Goal: Transaction & Acquisition: Purchase product/service

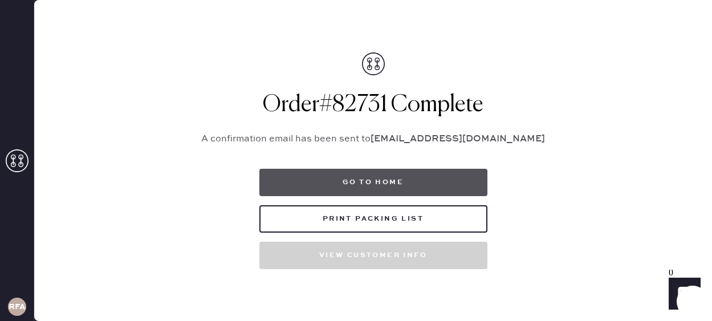
click at [366, 183] on button "Go to home" at bounding box center [374, 182] width 228 height 27
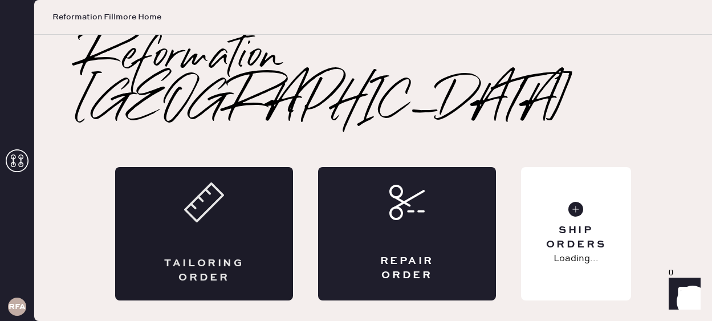
click at [195, 194] on div "Tailoring Order" at bounding box center [204, 233] width 178 height 133
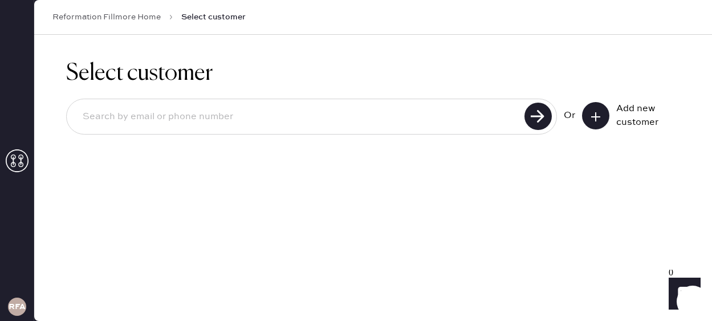
click at [603, 119] on button at bounding box center [595, 115] width 27 height 27
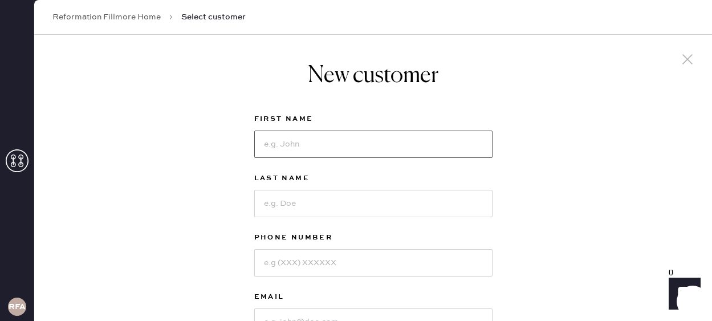
click at [351, 144] on input at bounding box center [373, 144] width 238 height 27
type input "[PERSON_NAME]"
click at [289, 201] on input at bounding box center [373, 203] width 238 height 27
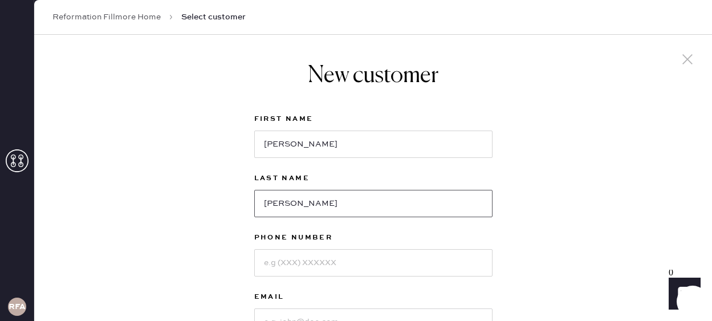
type input "[PERSON_NAME]"
click at [281, 266] on input at bounding box center [373, 262] width 238 height 27
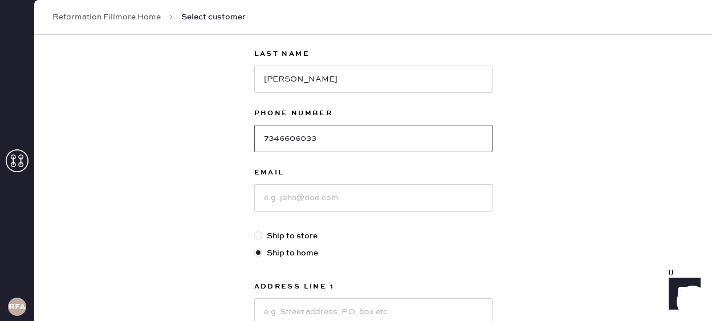
scroll to position [124, 0]
type input "7346606033"
click at [302, 204] on input at bounding box center [373, 198] width 238 height 27
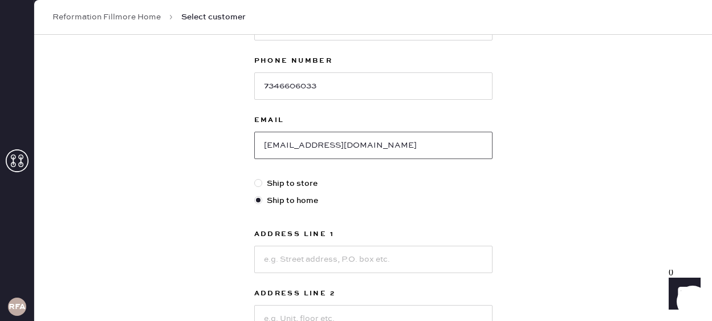
scroll to position [181, 0]
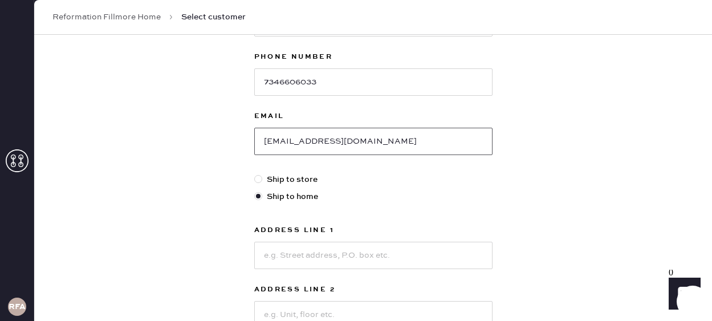
type input "[EMAIL_ADDRESS][DOMAIN_NAME]"
click at [425, 253] on input at bounding box center [373, 255] width 238 height 27
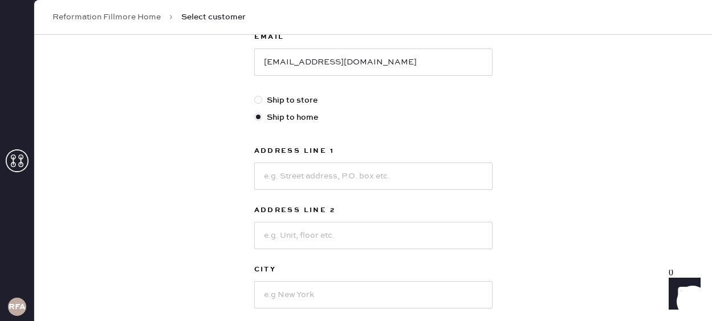
click at [154, 193] on div "New customer First Name Jacqueline Last Name lipski Phone Number 7346606033 Ema…" at bounding box center [373, 128] width 678 height 707
click at [297, 172] on input at bounding box center [373, 176] width 238 height 27
click at [592, 169] on div "New customer First Name Jacqueline Last Name lipski Phone Number 7346606033 Ema…" at bounding box center [373, 128] width 678 height 707
click at [334, 174] on input at bounding box center [373, 176] width 238 height 27
type input "3"
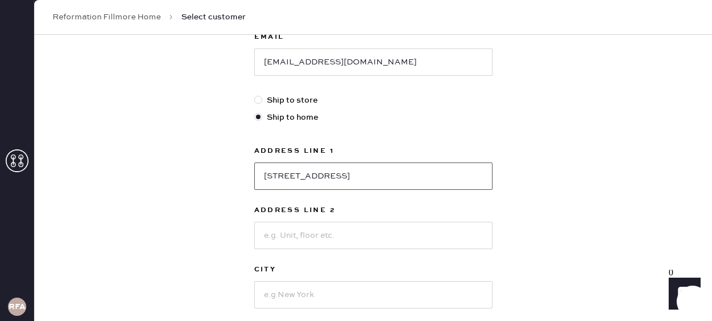
type input "[STREET_ADDRESS]"
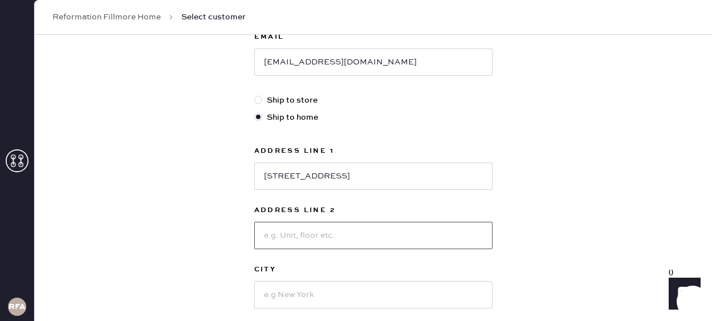
click at [323, 245] on input at bounding box center [373, 235] width 238 height 27
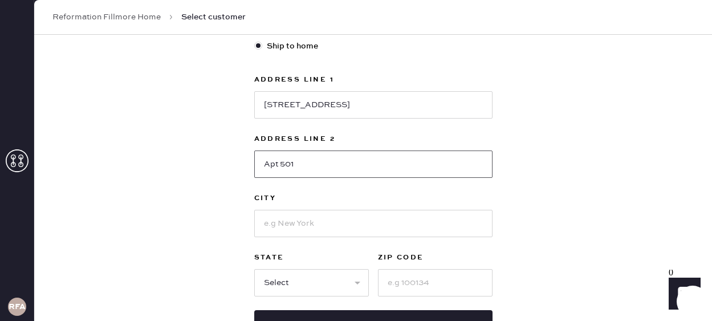
scroll to position [341, 0]
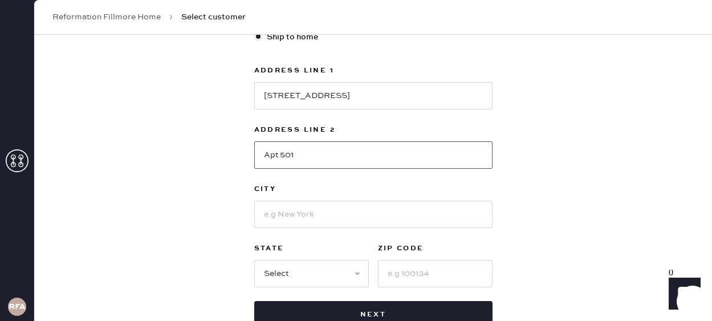
type input "Apt 501"
click at [425, 277] on input at bounding box center [435, 273] width 115 height 27
type input "94109"
click at [322, 270] on select "Select AK AL AR AZ CA CO CT DC DE FL GA HI IA ID IL IN KS KY LA MA MD ME MI MN …" at bounding box center [311, 273] width 115 height 27
select select "CA"
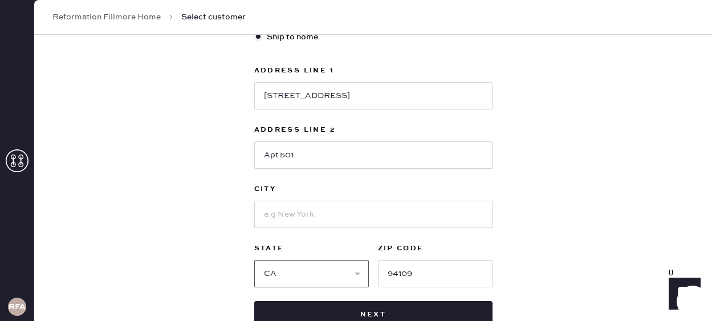
click at [254, 260] on select "Select AK AL AR AZ CA CO CT DC DE FL GA HI IA ID IL IN KS KY LA MA MD ME MI MN …" at bounding box center [311, 273] width 115 height 27
click at [315, 212] on input at bounding box center [373, 214] width 238 height 27
type input "SF"
click at [599, 163] on div "New customer First Name Jacqueline Last Name lipski Phone Number 7346606033 Ema…" at bounding box center [373, 47] width 678 height 707
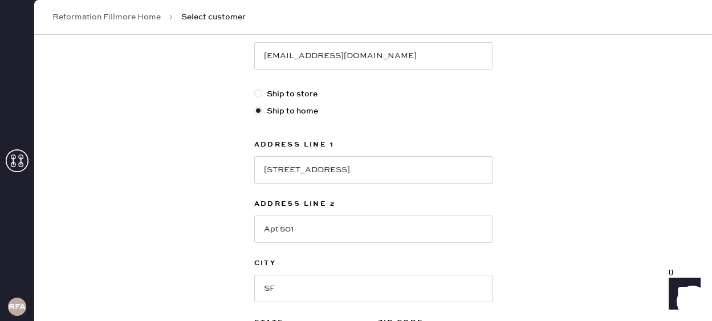
scroll to position [370, 0]
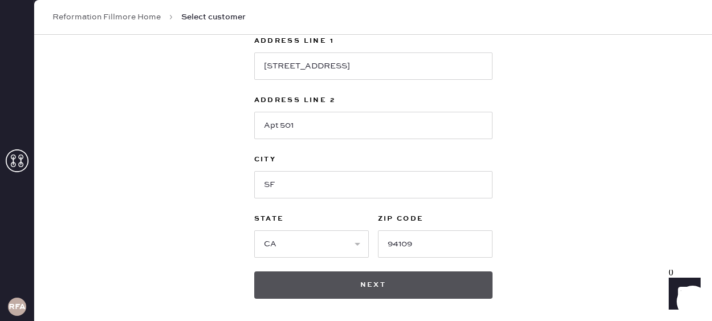
click at [376, 293] on button "Next" at bounding box center [373, 284] width 238 height 27
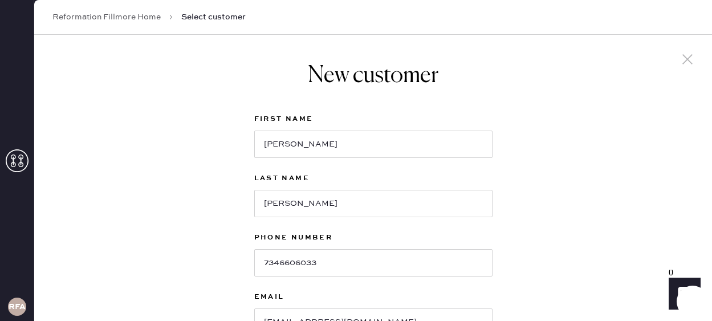
scroll to position [421, 0]
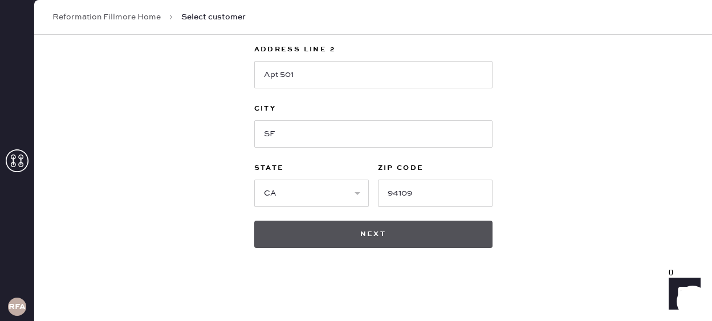
click at [365, 240] on button "Next" at bounding box center [373, 234] width 238 height 27
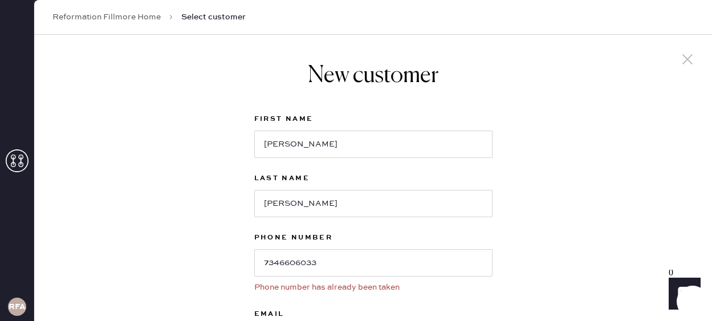
scroll to position [80, 0]
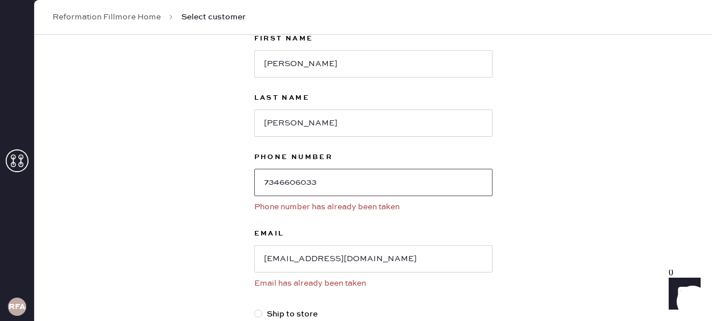
drag, startPoint x: 327, startPoint y: 182, endPoint x: 162, endPoint y: 176, distance: 164.9
click at [162, 176] on div "New customer First Name Jacqueline Last Name lipski Phone Number 7346606033 Pho…" at bounding box center [373, 324] width 678 height 741
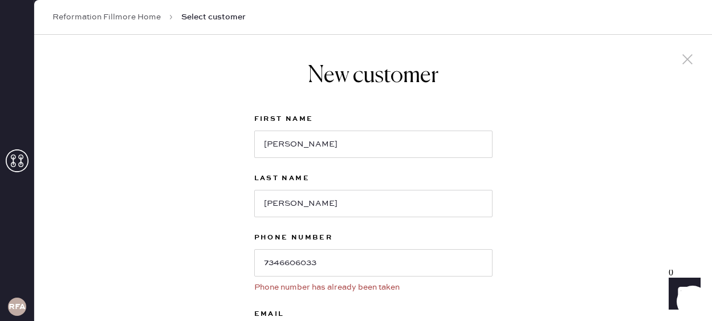
click at [691, 56] on use at bounding box center [688, 59] width 10 height 10
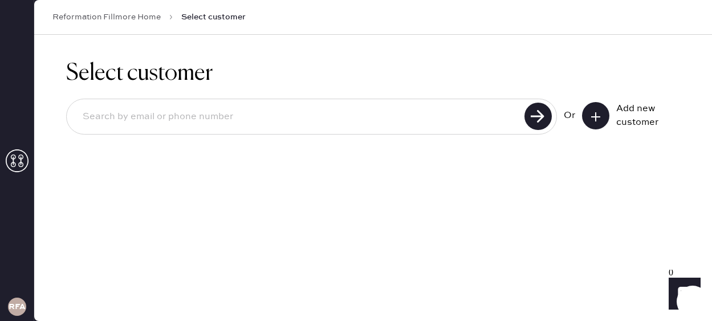
click at [145, 119] on input at bounding box center [298, 117] width 448 height 26
paste input "7346606033"
type input "7346606033"
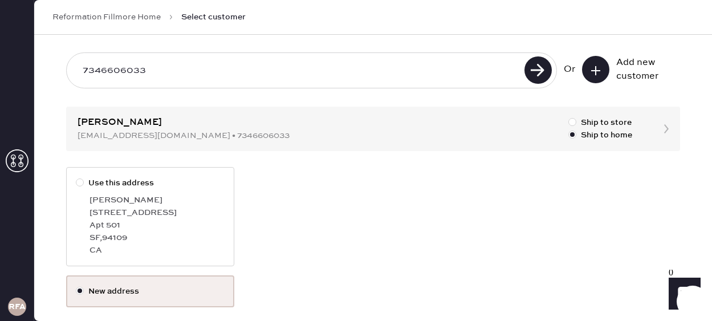
scroll to position [54, 0]
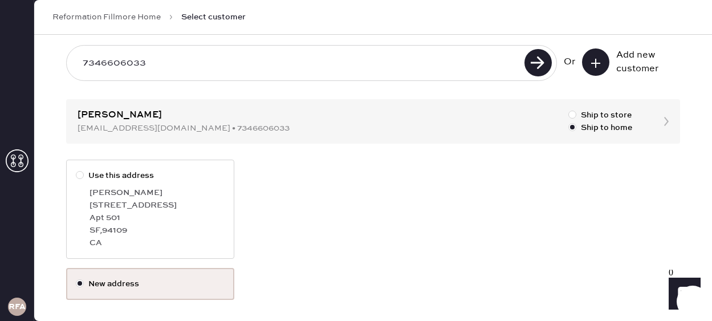
click at [141, 214] on div "Apt 501" at bounding box center [157, 218] width 135 height 13
click at [76, 170] on input "Use this address" at bounding box center [76, 169] width 1 height 1
radio input "true"
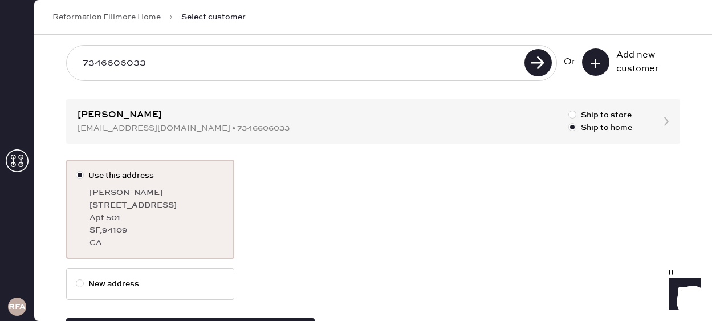
scroll to position [103, 0]
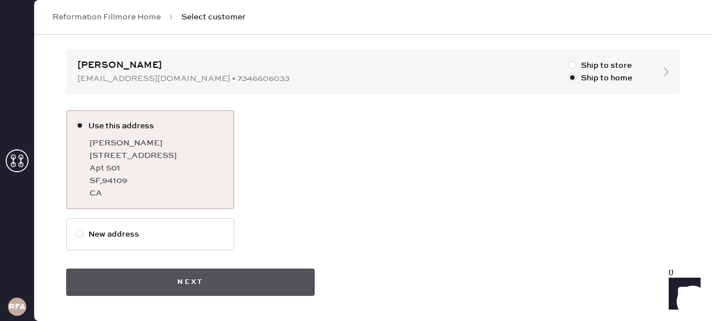
click at [260, 293] on button "Next" at bounding box center [190, 282] width 249 height 27
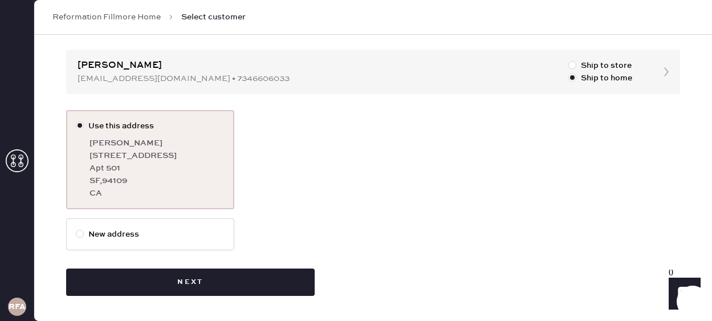
click at [173, 241] on label "New address" at bounding box center [150, 234] width 168 height 32
click at [76, 229] on input "New address" at bounding box center [76, 228] width 1 height 1
radio input "true"
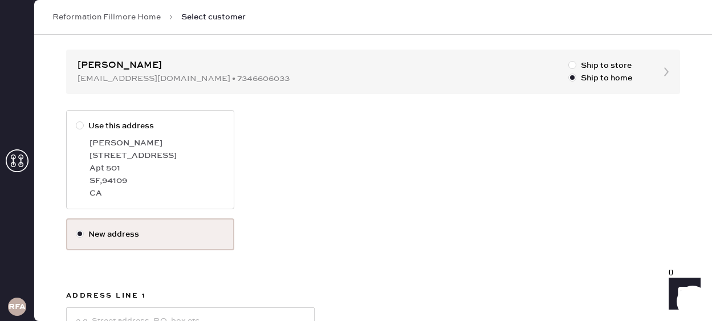
click at [162, 175] on div "SF , 94109" at bounding box center [157, 181] width 135 height 13
click at [76, 120] on input "Use this address" at bounding box center [76, 120] width 1 height 1
radio input "true"
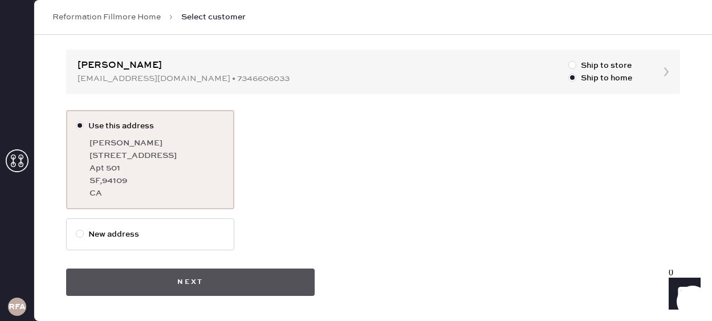
click at [265, 290] on button "Next" at bounding box center [190, 282] width 249 height 27
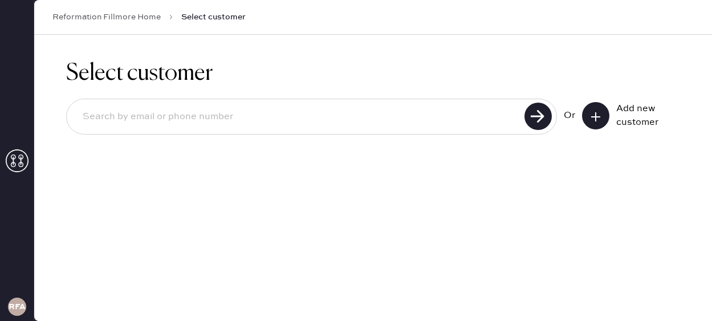
click at [204, 116] on input at bounding box center [298, 117] width 448 height 26
paste input "7346606033"
type input "7346606033"
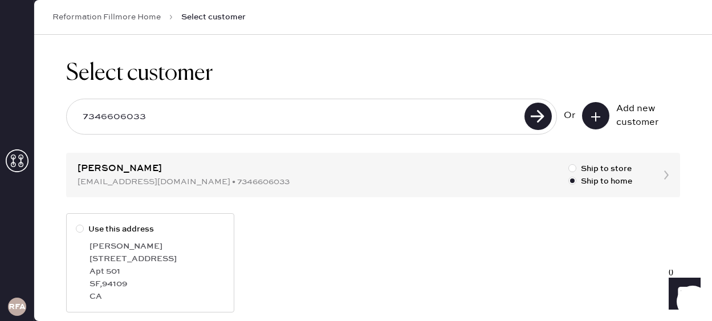
click at [222, 270] on div "Apt 501" at bounding box center [157, 271] width 135 height 13
click at [76, 224] on input "Use this address" at bounding box center [76, 223] width 1 height 1
radio input "true"
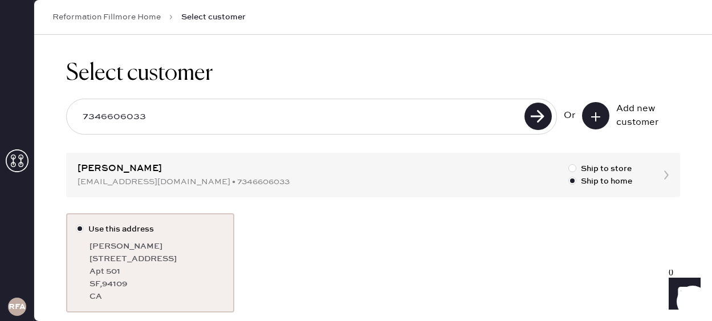
scroll to position [64, 0]
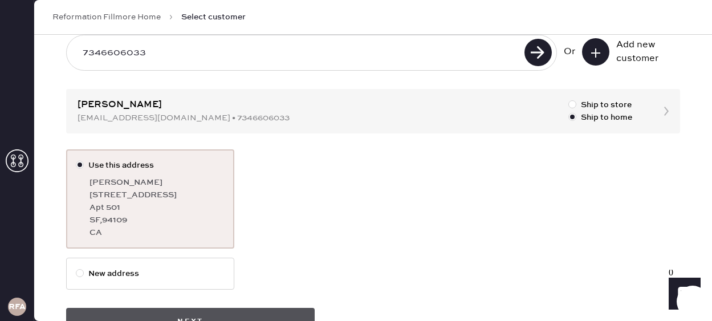
click at [263, 317] on button "Next" at bounding box center [190, 321] width 249 height 27
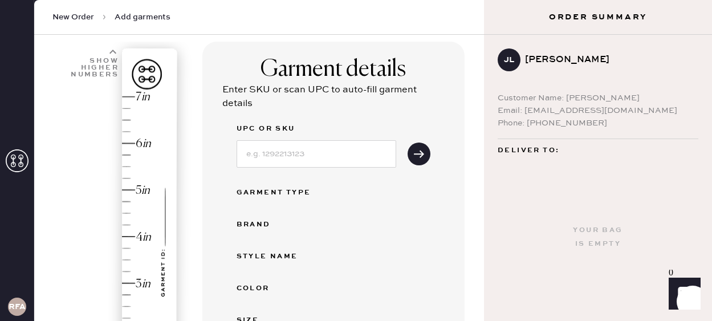
scroll to position [309, 0]
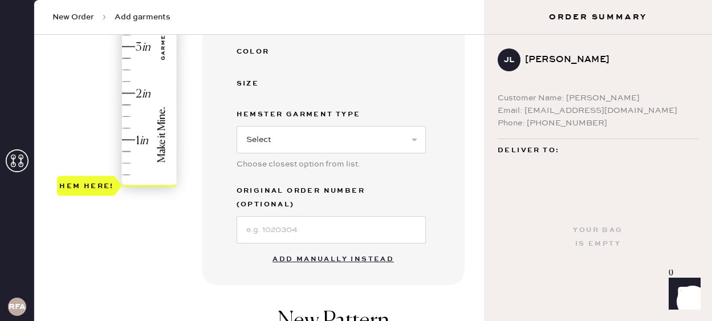
click at [343, 248] on button "Add manually instead" at bounding box center [333, 259] width 135 height 23
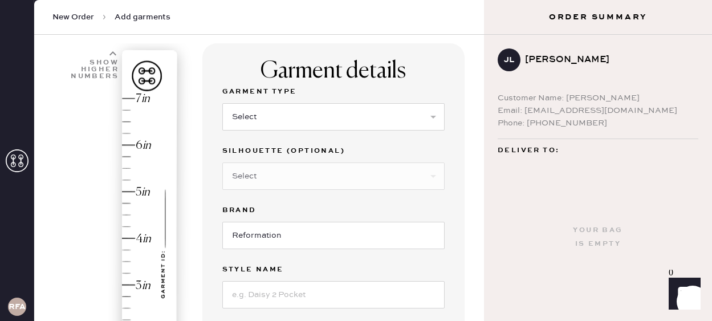
scroll to position [40, 0]
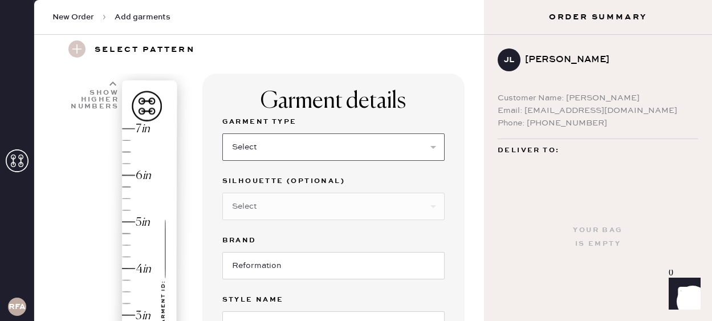
click at [321, 154] on select "Select Basic Skirt Jeans Leggings Pants Shorts Basic Sleeved Dress Basic Sleeve…" at bounding box center [333, 146] width 222 height 27
select select "2"
click at [222, 133] on select "Select Basic Skirt Jeans Leggings Pants Shorts Basic Sleeved Dress Basic Sleeve…" at bounding box center [333, 146] width 222 height 27
click at [320, 206] on select "Select Shorts Cropped Flare Boot Cut Straight Skinny Other" at bounding box center [333, 206] width 222 height 27
select select "5"
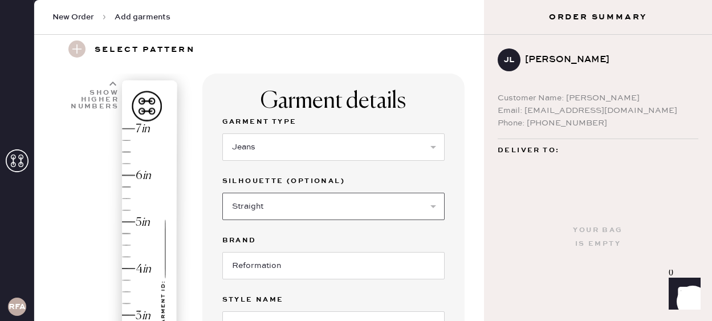
click at [222, 193] on select "Select Shorts Cropped Flare Boot Cut Straight Skinny Other" at bounding box center [333, 206] width 222 height 27
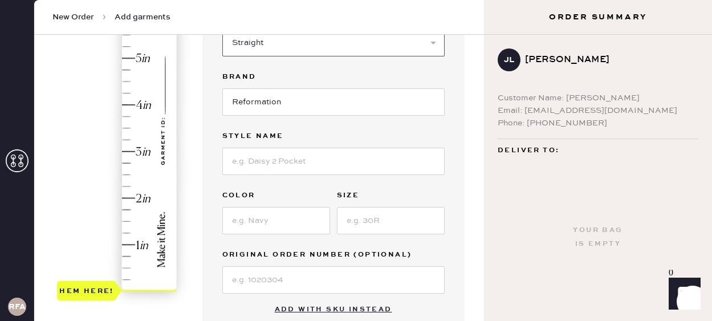
scroll to position [204, 0]
click at [273, 165] on input at bounding box center [333, 160] width 222 height 27
type input "[PERSON_NAME] High Rise Slouchy Wide Leg Jeans"
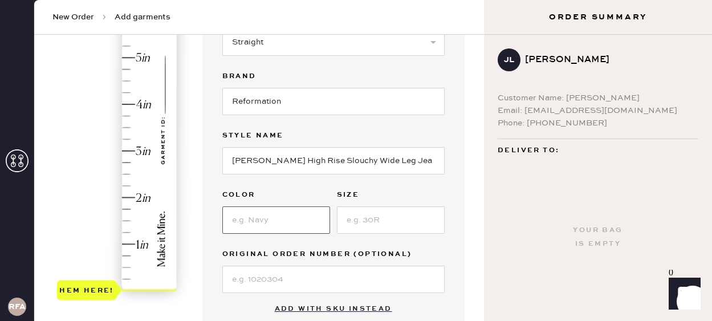
click at [271, 220] on input at bounding box center [276, 219] width 108 height 27
type input "[US_STATE]"
click at [390, 221] on input at bounding box center [391, 219] width 108 height 27
type input "31"
click at [456, 181] on div "Garment details Garment Type Select Basic Skirt Jeans Leggings Pants Shorts Bas…" at bounding box center [333, 122] width 262 height 426
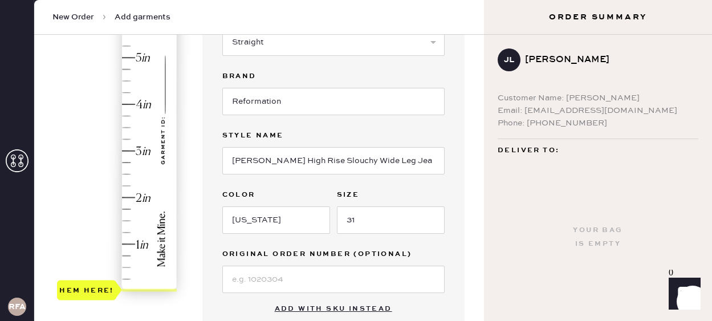
type input "3.5"
click at [132, 129] on div "Hem here!" at bounding box center [117, 128] width 121 height 337
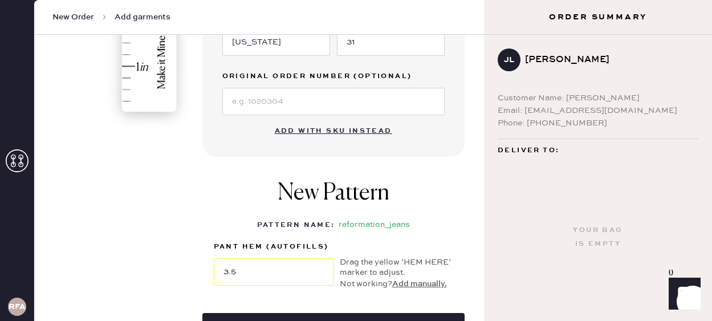
scroll to position [453, 0]
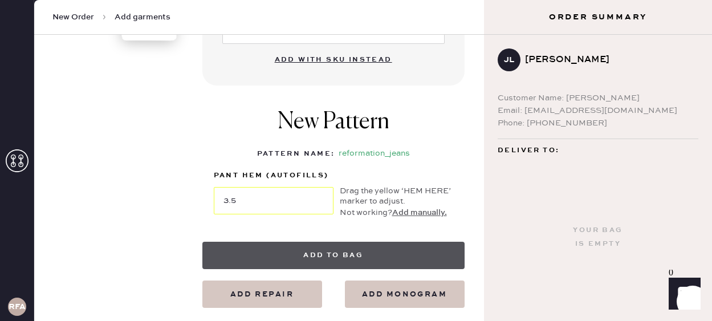
click at [412, 252] on button "Add to bag" at bounding box center [333, 255] width 262 height 27
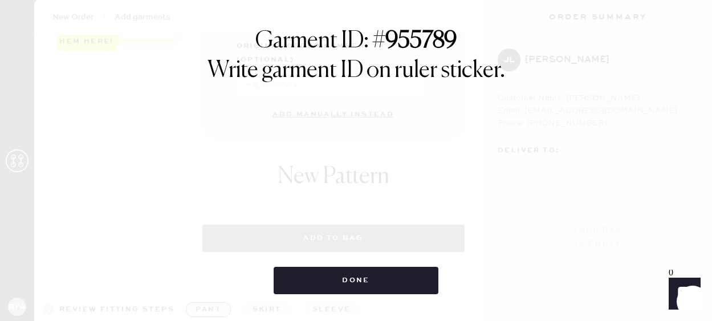
select select "2"
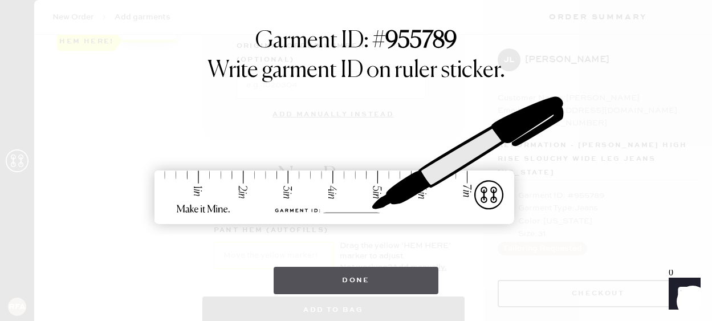
click at [415, 281] on button "Done" at bounding box center [356, 280] width 165 height 27
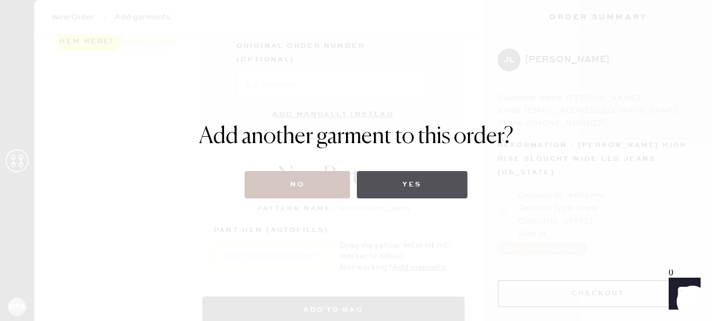
click at [428, 191] on button "Yes" at bounding box center [412, 184] width 110 height 27
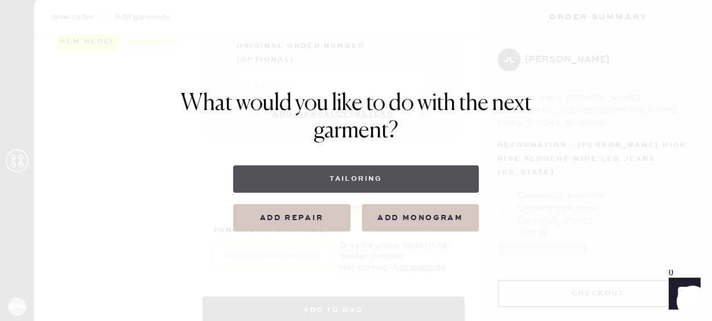
click at [363, 181] on button "Tailoring" at bounding box center [356, 178] width 246 height 27
select select
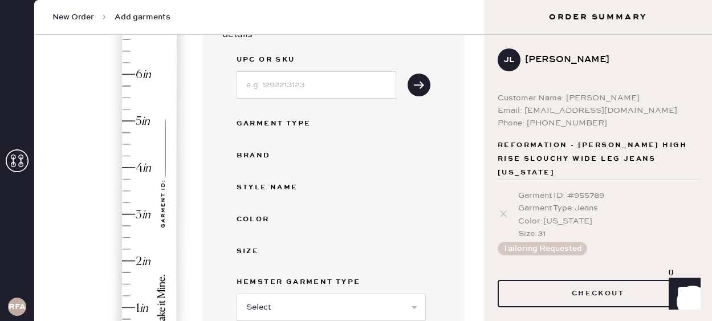
scroll to position [303, 0]
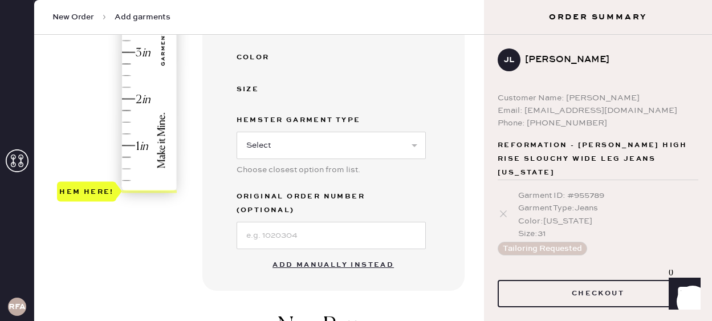
click at [338, 254] on button "Add manually instead" at bounding box center [333, 265] width 135 height 23
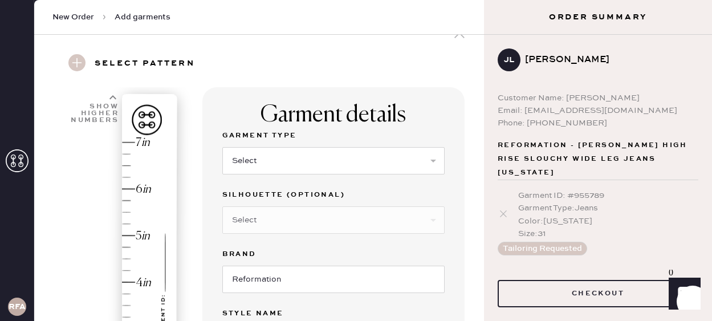
scroll to position [31, 0]
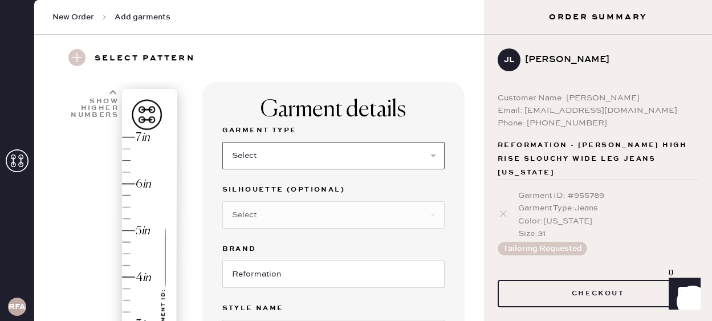
click at [334, 163] on select "Select Basic Skirt Jeans Leggings Pants Shorts Basic Sleeved Dress Basic Sleeve…" at bounding box center [333, 155] width 222 height 27
select select "2"
click at [222, 142] on select "Select Basic Skirt Jeans Leggings Pants Shorts Basic Sleeved Dress Basic Sleeve…" at bounding box center [333, 155] width 222 height 27
click at [313, 222] on select "Select Shorts Cropped Flare Boot Cut Straight Skinny Other" at bounding box center [333, 214] width 222 height 27
select select "5"
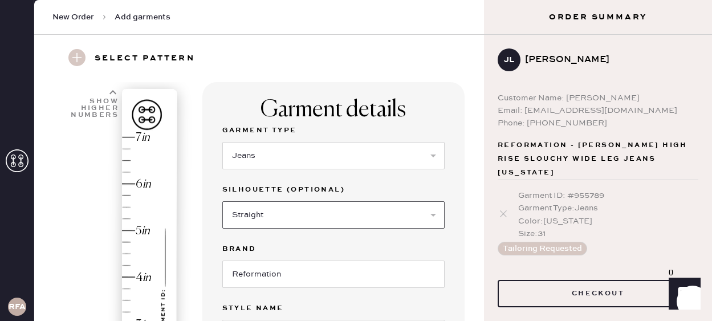
click at [222, 201] on select "Select Shorts Cropped Flare Boot Cut Straight Skinny Other" at bounding box center [333, 214] width 222 height 27
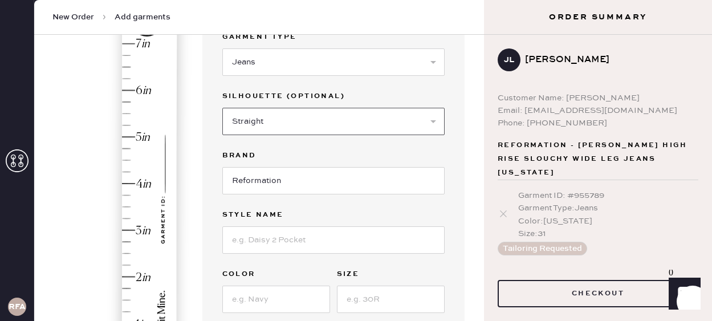
scroll to position [191, 0]
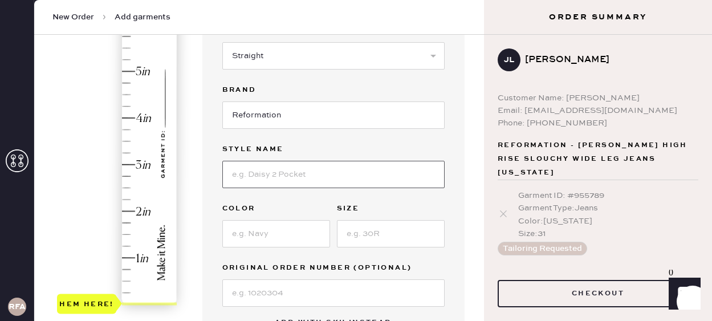
click at [274, 173] on input at bounding box center [333, 174] width 222 height 27
click at [355, 172] on input "[PERSON_NAME] RIse Slouchy" at bounding box center [333, 174] width 222 height 27
click at [364, 168] on input "[PERSON_NAME] RIse Slouchy Wide Leg [PERSON_NAME]" at bounding box center [333, 174] width 222 height 27
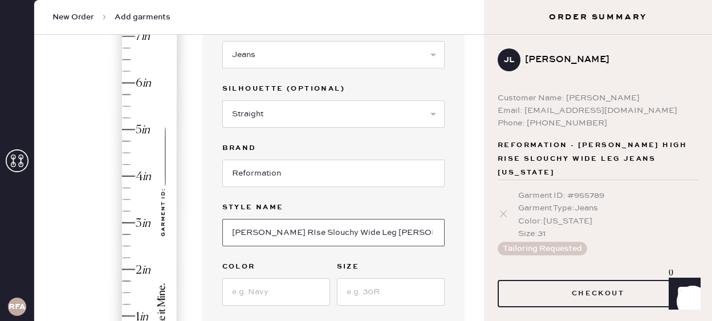
scroll to position [132, 0]
type input "[PERSON_NAME] RIse Slouchy Wide Leg [PERSON_NAME]"
click at [210, 200] on div "Garment details Garment Type Select Basic Skirt Jeans Leggings Pants Shorts Bas…" at bounding box center [333, 195] width 262 height 426
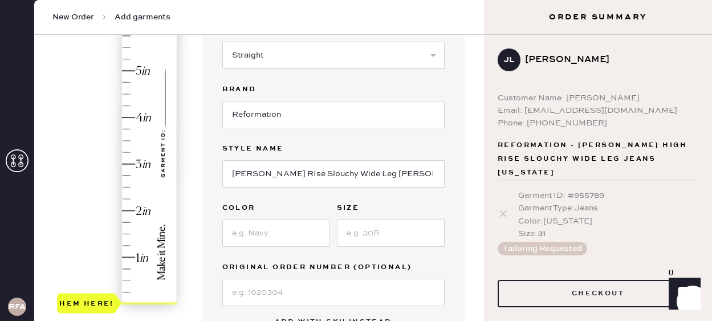
scroll to position [233, 0]
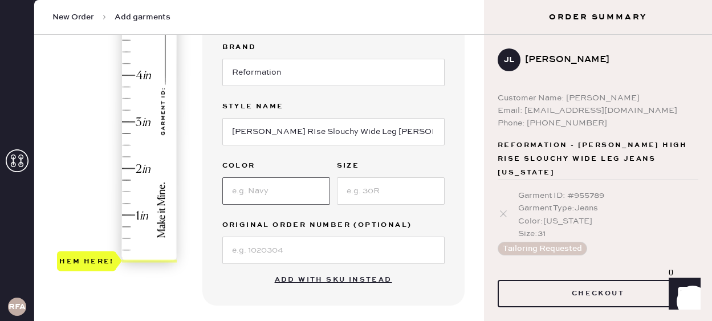
click at [273, 193] on input at bounding box center [276, 190] width 108 height 27
type input "Pelican Cuffed"
click at [395, 191] on input at bounding box center [391, 190] width 108 height 27
type input "2"
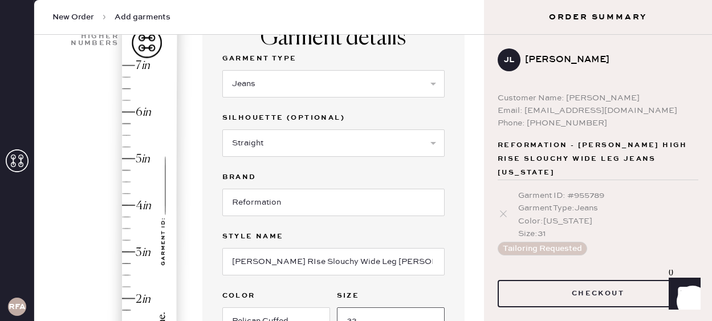
scroll to position [100, 0]
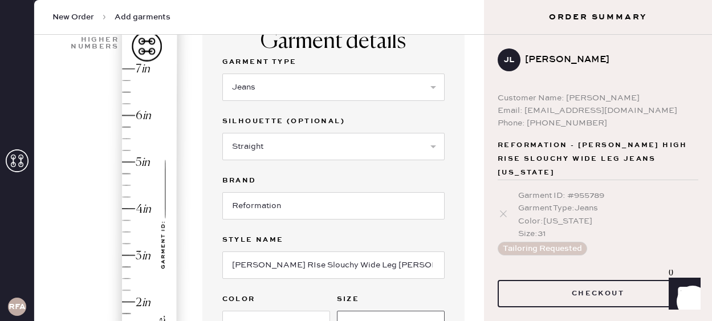
type input "32"
type input "5.5"
click at [127, 137] on div "Hem here!" at bounding box center [117, 232] width 121 height 337
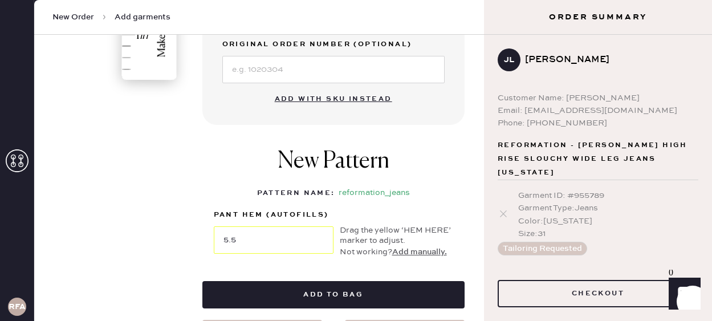
scroll to position [437, 0]
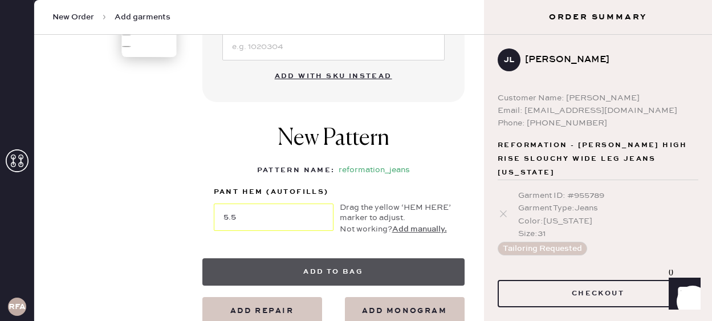
click at [381, 277] on button "Add to bag" at bounding box center [333, 271] width 262 height 27
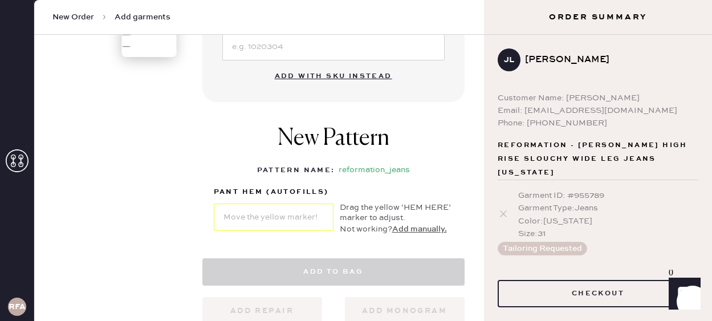
select select "2"
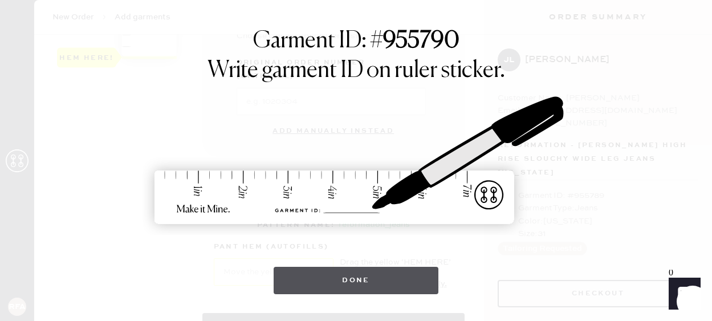
click at [399, 277] on button "Done" at bounding box center [356, 280] width 165 height 27
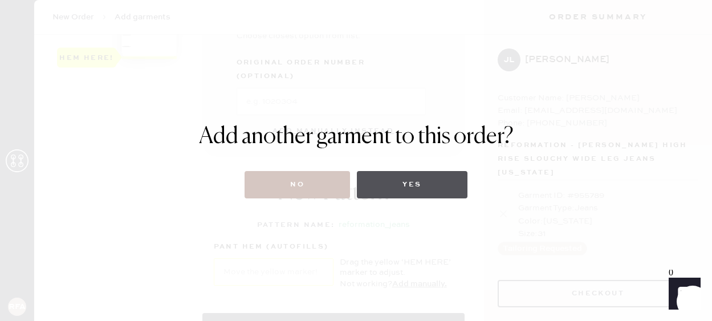
click at [426, 182] on button "Yes" at bounding box center [412, 184] width 110 height 27
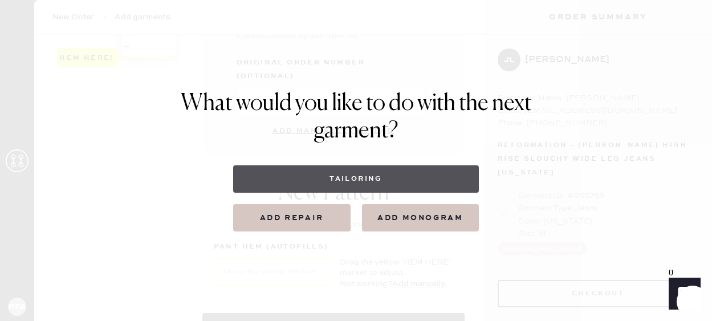
click at [378, 175] on button "Tailoring" at bounding box center [356, 178] width 246 height 27
select select
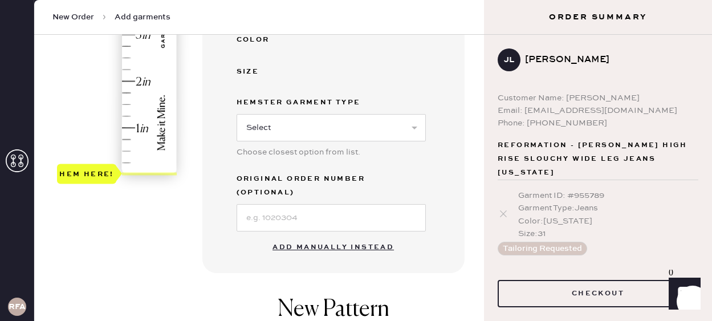
scroll to position [333, 0]
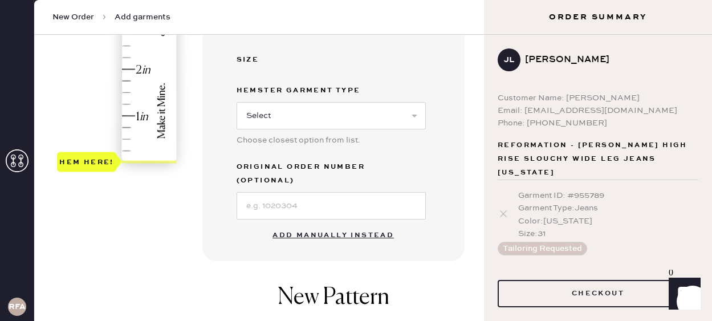
click at [352, 224] on button "Add manually instead" at bounding box center [333, 235] width 135 height 23
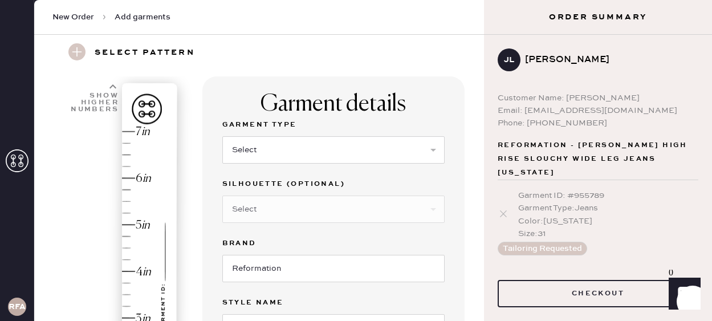
scroll to position [37, 0]
click at [303, 153] on select "Select Basic Skirt Jeans Leggings Pants Shorts Basic Sleeved Dress Basic Sleeve…" at bounding box center [333, 150] width 222 height 27
select select "2"
click at [222, 137] on select "Select Basic Skirt Jeans Leggings Pants Shorts Basic Sleeved Dress Basic Sleeve…" at bounding box center [333, 150] width 222 height 27
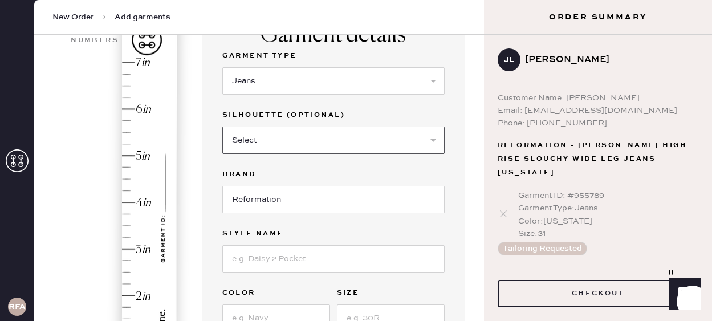
click at [302, 139] on select "Select Shorts Cropped Flare Boot Cut Straight Skinny Other" at bounding box center [333, 140] width 222 height 27
select select "5"
click at [222, 127] on select "Select Shorts Cropped Flare Boot Cut Straight Skinny Other" at bounding box center [333, 140] width 222 height 27
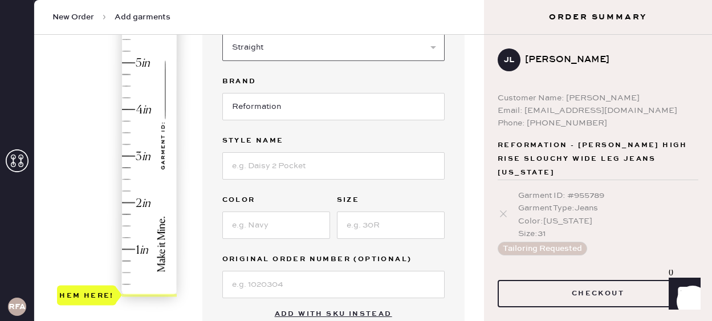
scroll to position [216, 0]
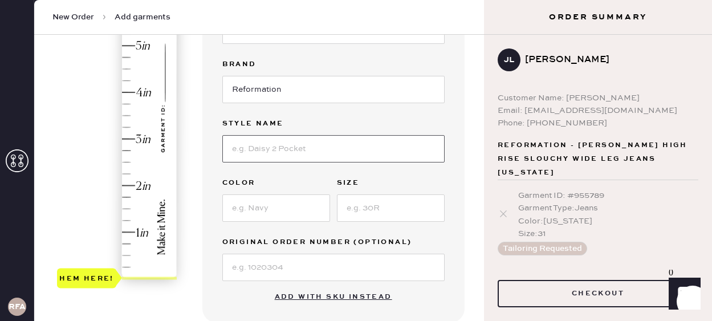
click at [304, 159] on input at bounding box center [333, 148] width 222 height 27
click at [281, 149] on input "[PERSON_NAME] High RIse Slouchy" at bounding box center [333, 148] width 222 height 27
click at [361, 153] on input "[PERSON_NAME] High Rise Slouchy" at bounding box center [333, 148] width 222 height 27
type input "[PERSON_NAME] High Rise Slouchy Wide Leg"
click at [440, 180] on label "Size" at bounding box center [391, 183] width 108 height 14
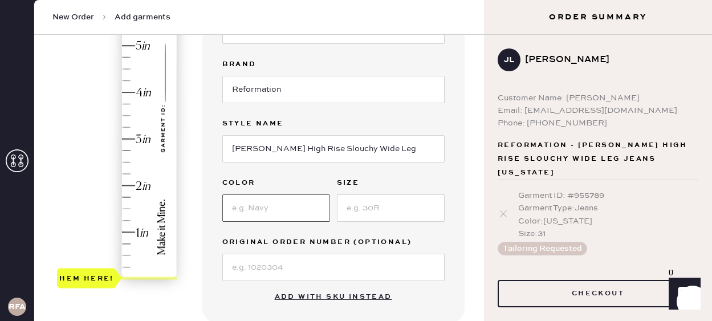
click at [252, 205] on input at bounding box center [276, 207] width 108 height 27
type input "[PERSON_NAME]"
click at [376, 206] on input at bounding box center [391, 207] width 108 height 27
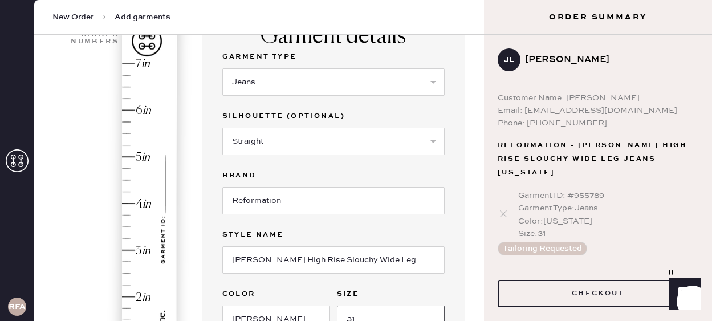
scroll to position [109, 0]
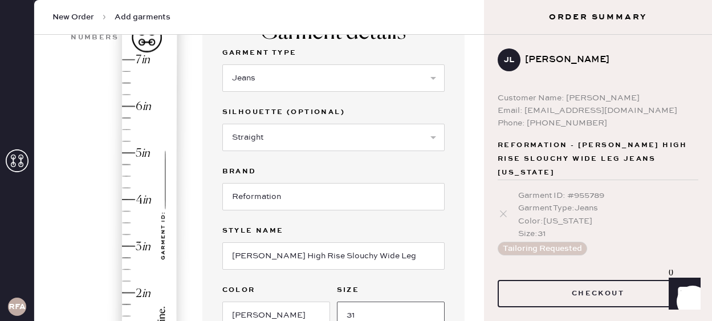
type input "31"
type input "4.5"
click at [125, 176] on div "Hem here!" at bounding box center [117, 223] width 121 height 337
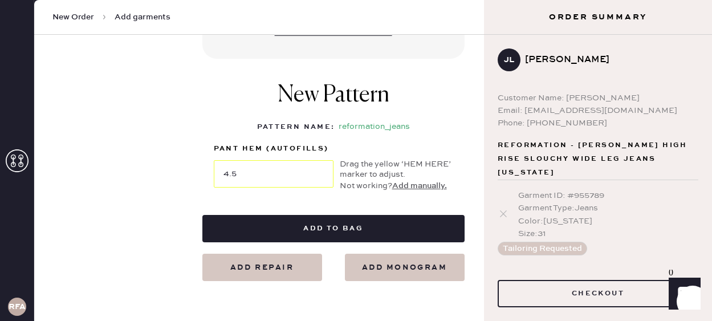
scroll to position [500, 0]
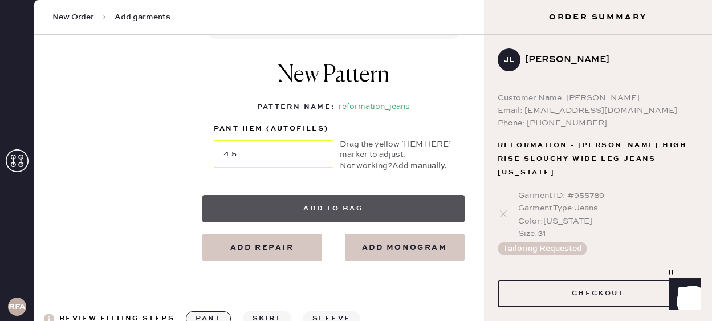
click at [338, 209] on button "Add to bag" at bounding box center [333, 208] width 262 height 27
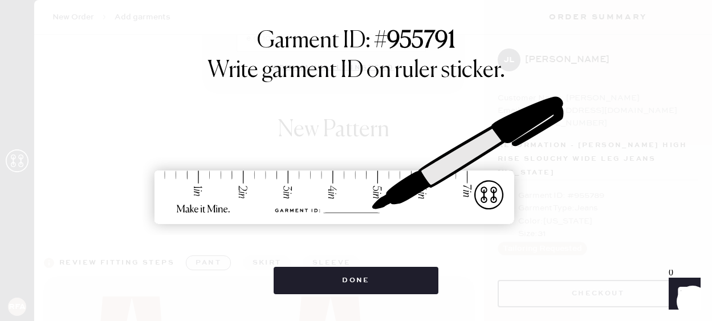
select select "2"
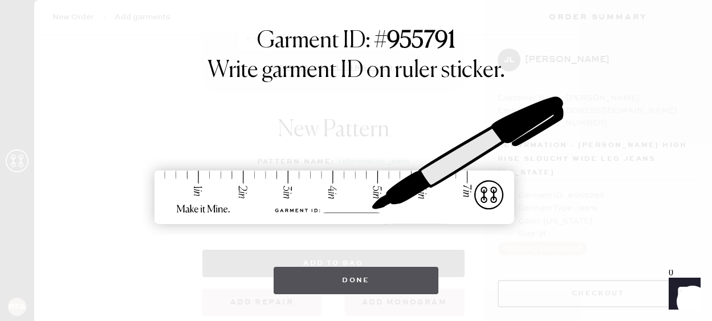
click at [386, 290] on button "Done" at bounding box center [356, 280] width 165 height 27
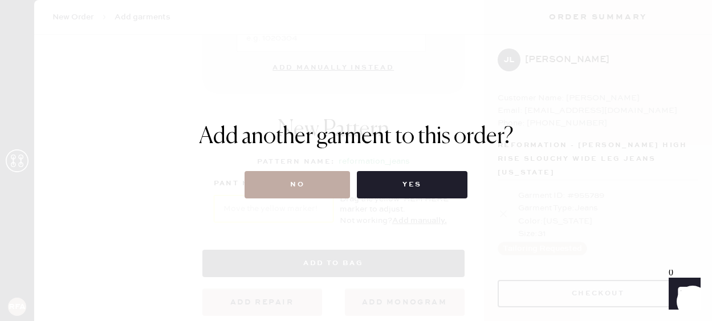
click at [302, 184] on button "No" at bounding box center [298, 184] width 106 height 27
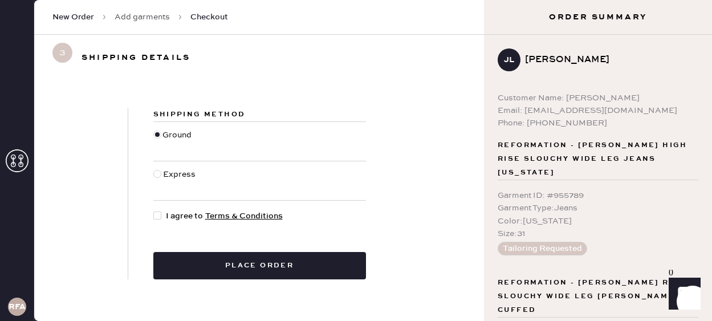
click at [159, 214] on div at bounding box center [157, 216] width 8 height 8
click at [154, 210] on input "I agree to Terms & Conditions" at bounding box center [153, 210] width 1 height 1
checkbox input "true"
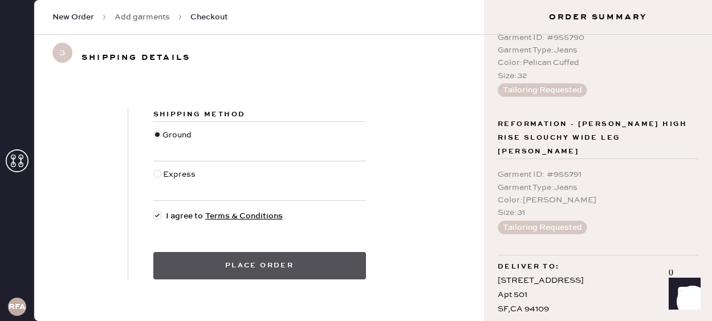
click at [241, 264] on button "Place order" at bounding box center [259, 265] width 213 height 27
